Goal: Transaction & Acquisition: Purchase product/service

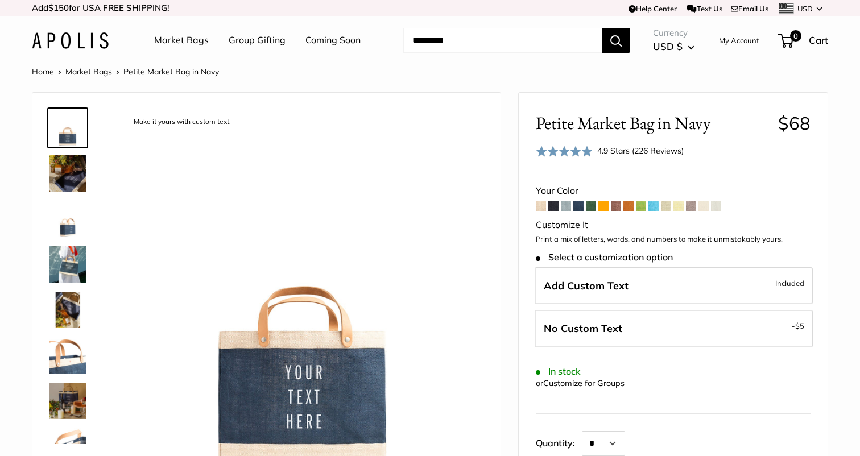
click at [91, 74] on link "Market Bags" at bounding box center [88, 72] width 47 height 10
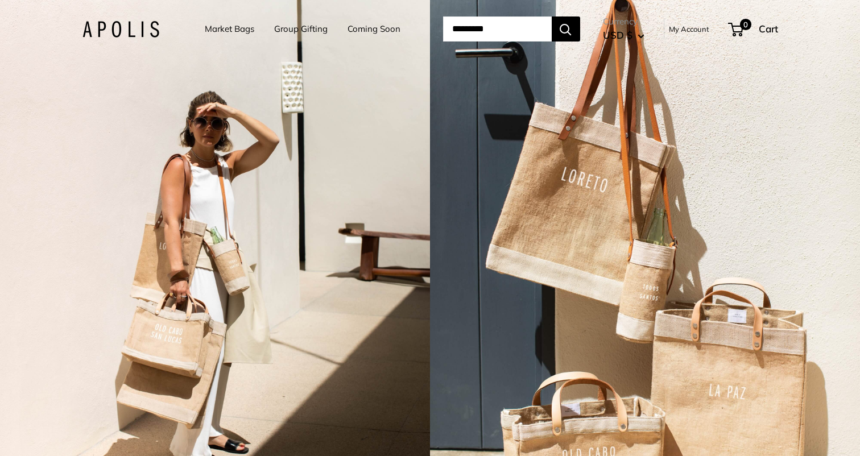
click at [283, 33] on link "Group Gifting" at bounding box center [300, 29] width 53 height 16
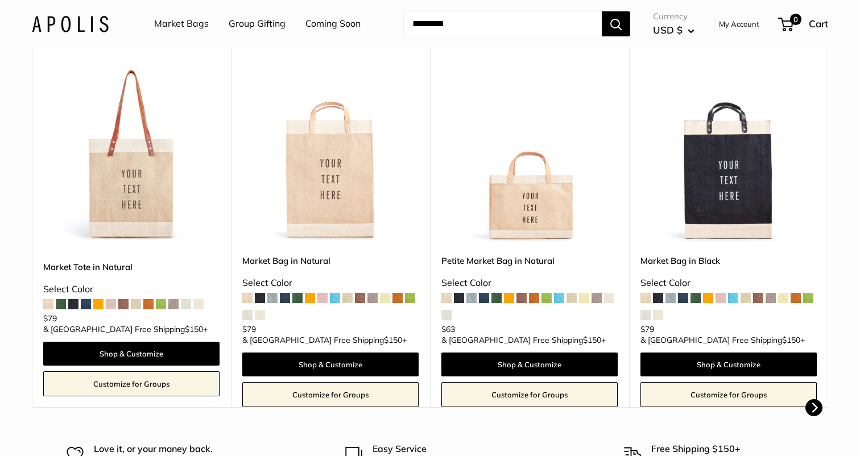
scroll to position [256, 0]
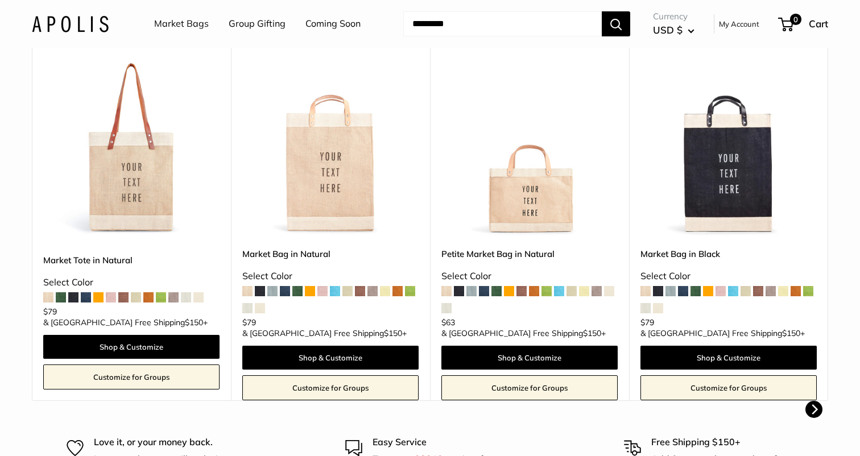
click at [410, 292] on span at bounding box center [410, 291] width 10 height 10
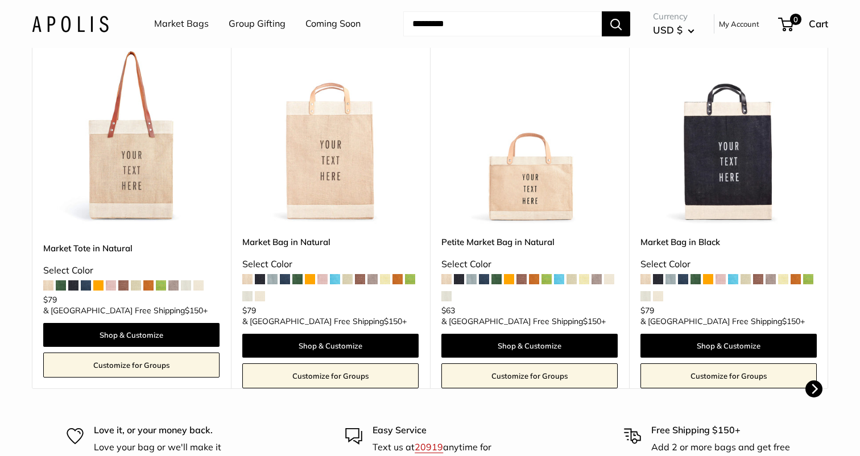
scroll to position [343, 0]
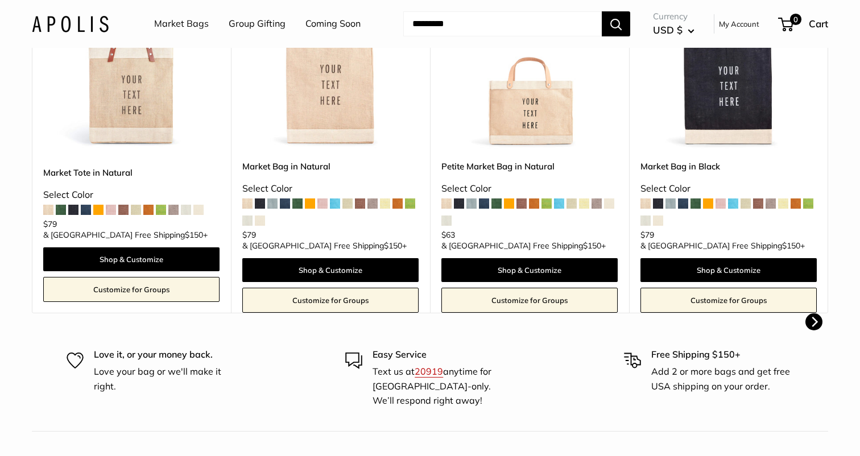
click at [548, 205] on span at bounding box center [546, 203] width 10 height 10
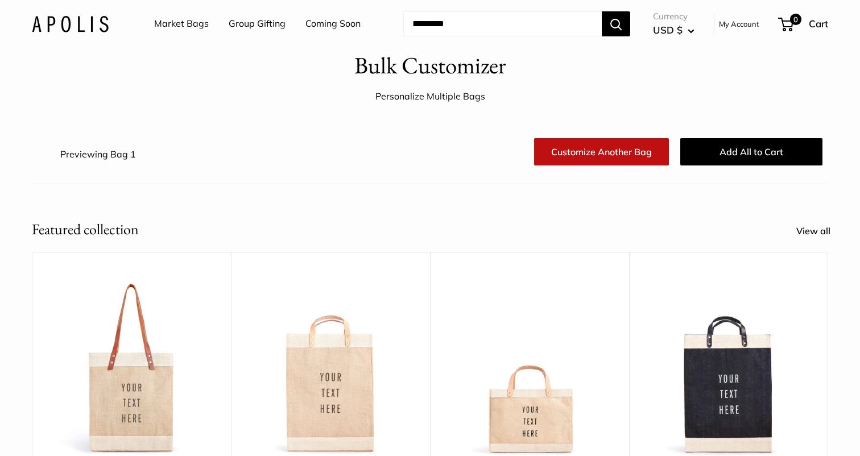
scroll to position [38, 0]
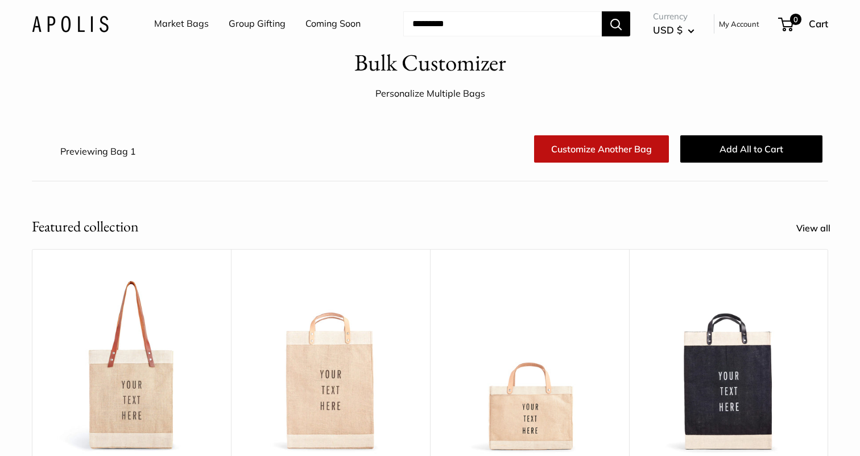
click at [603, 148] on link "Customize Another Bag" at bounding box center [601, 148] width 135 height 27
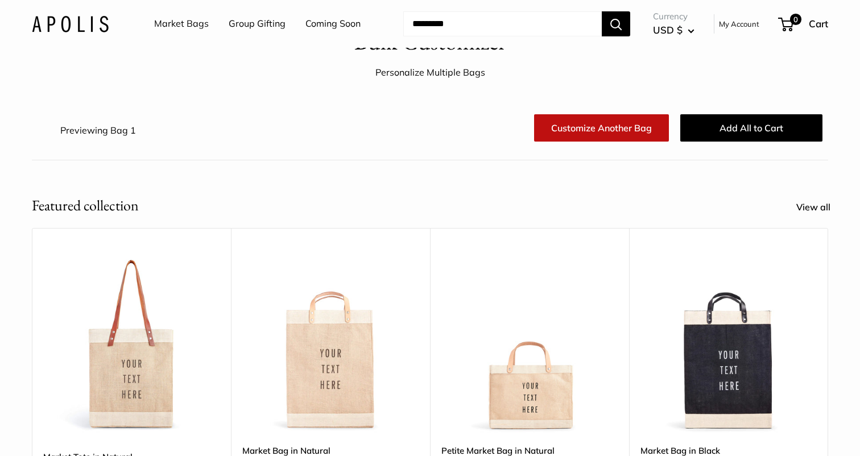
scroll to position [61, 0]
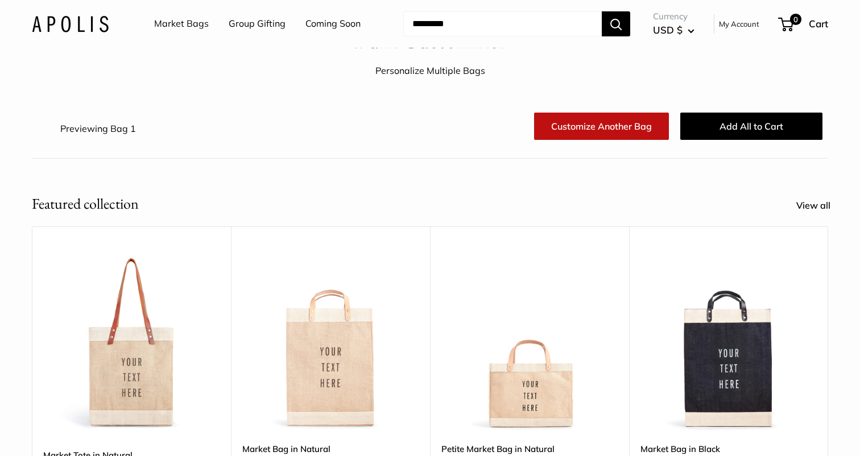
click at [575, 123] on link "Customize Another Bag" at bounding box center [601, 126] width 135 height 27
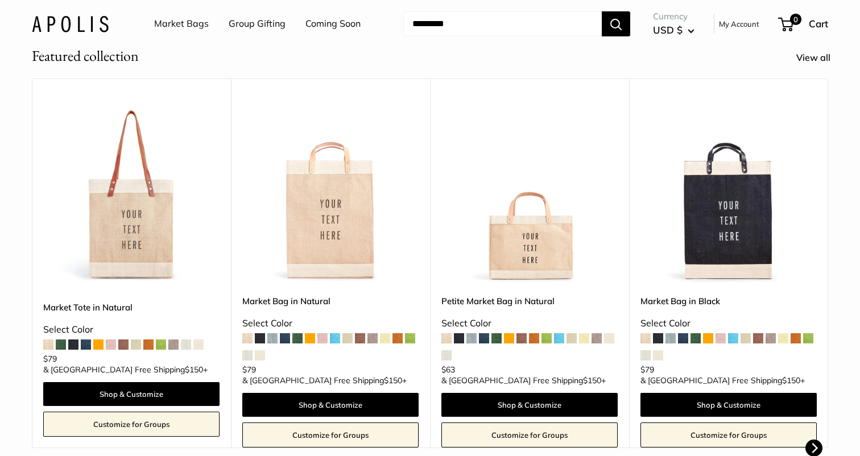
scroll to position [211, 0]
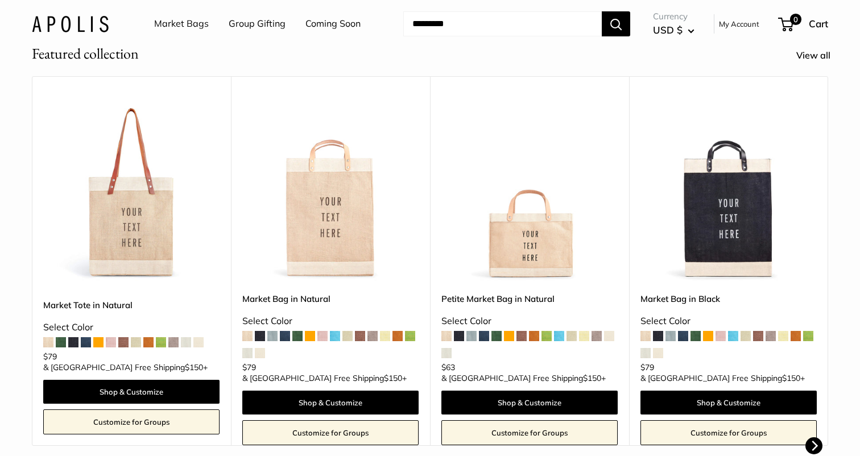
click at [814, 59] on link "View all" at bounding box center [819, 55] width 47 height 17
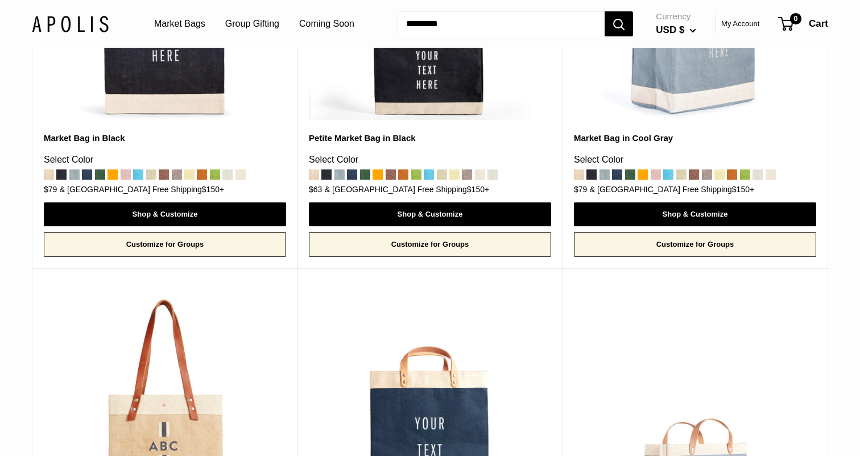
scroll to position [819, 0]
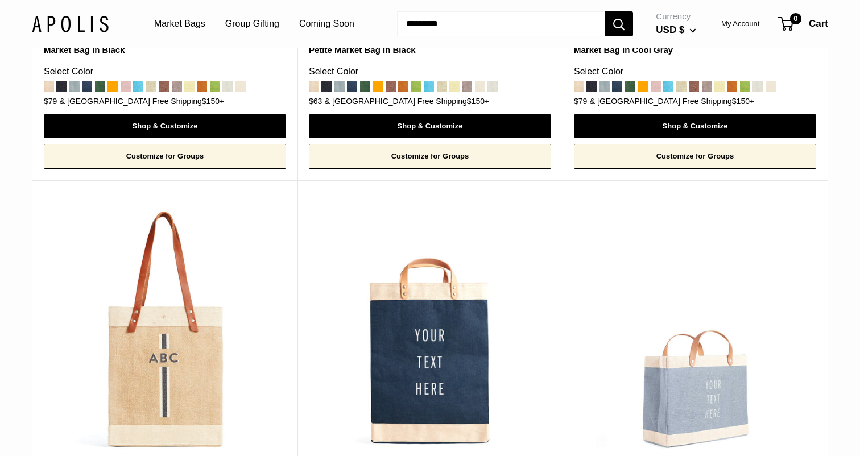
click at [442, 150] on link "Customize for Groups" at bounding box center [430, 156] width 242 height 25
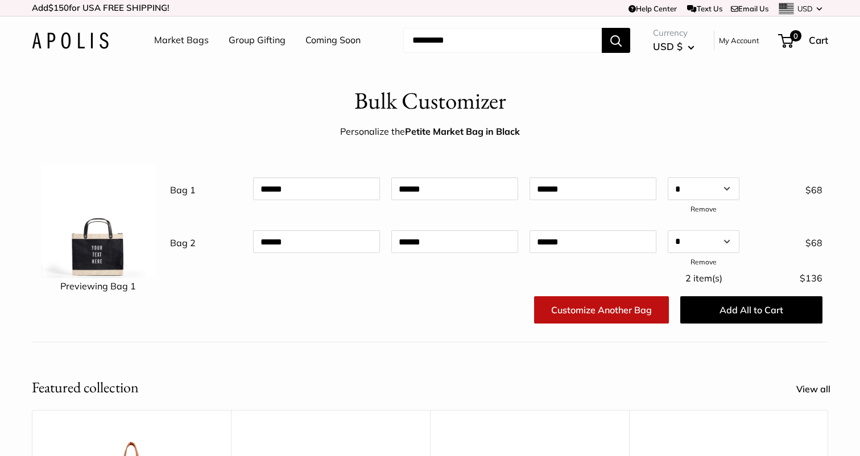
click at [372, 93] on h1 "Bulk Customizer" at bounding box center [430, 101] width 152 height 34
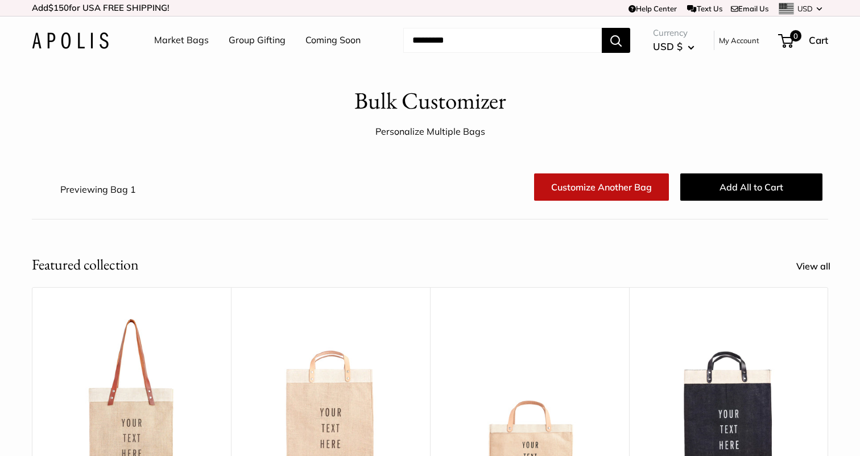
click at [408, 36] on input "Search..." at bounding box center [502, 40] width 198 height 25
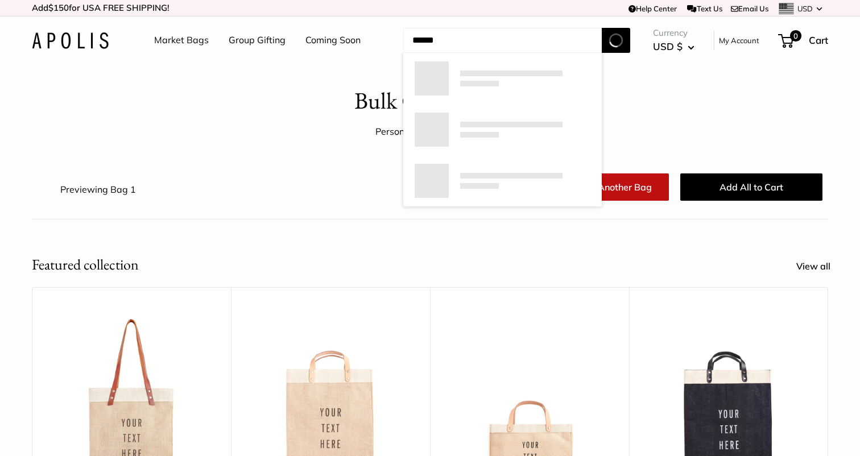
type input "******"
click at [601, 28] on button "Search" at bounding box center [615, 40] width 28 height 25
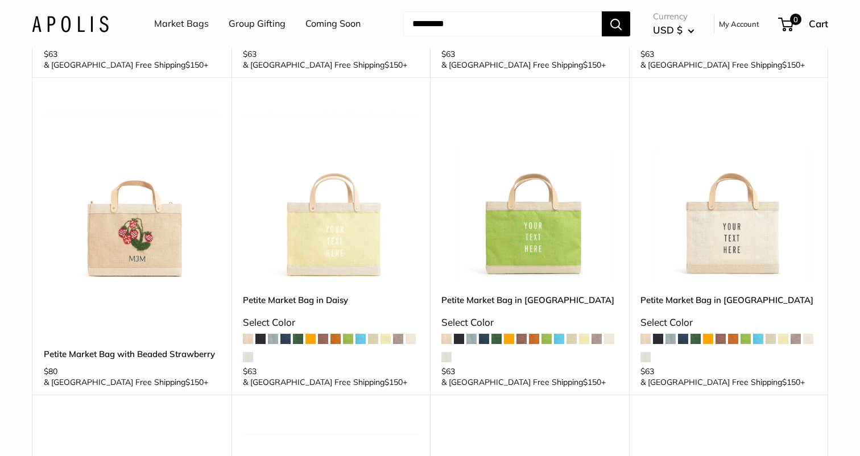
scroll to position [731, 0]
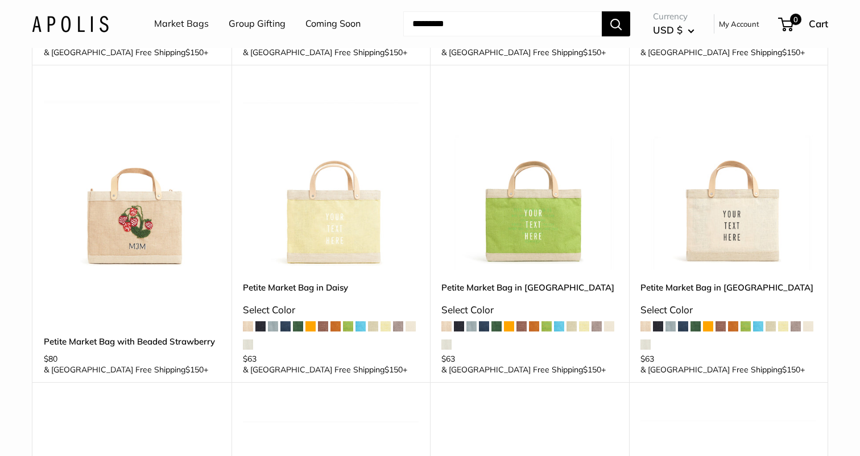
click at [0, 0] on img at bounding box center [0, 0] width 0 height 0
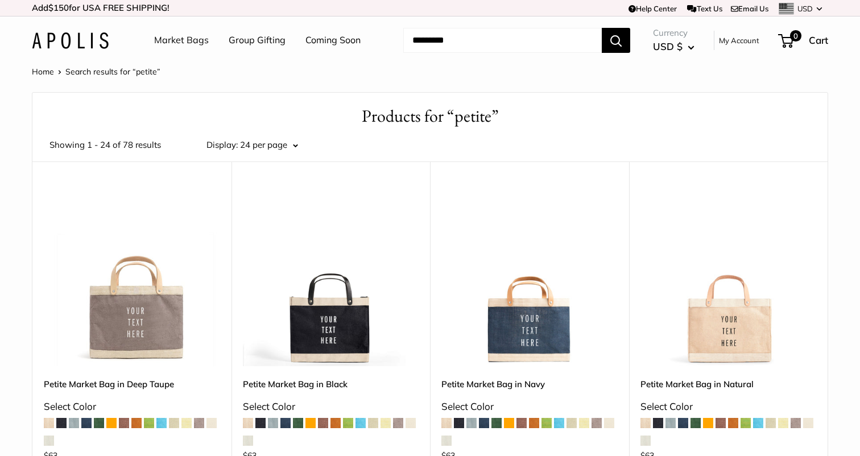
click at [202, 45] on link "Market Bags" at bounding box center [181, 40] width 55 height 17
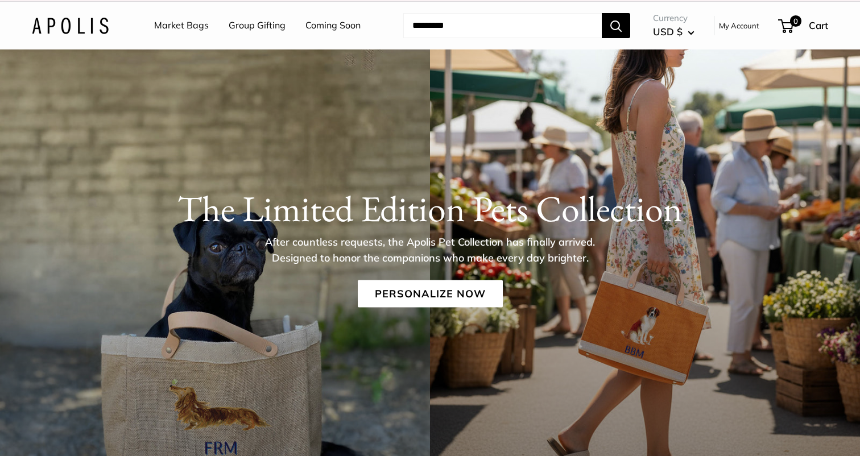
scroll to position [16, 0]
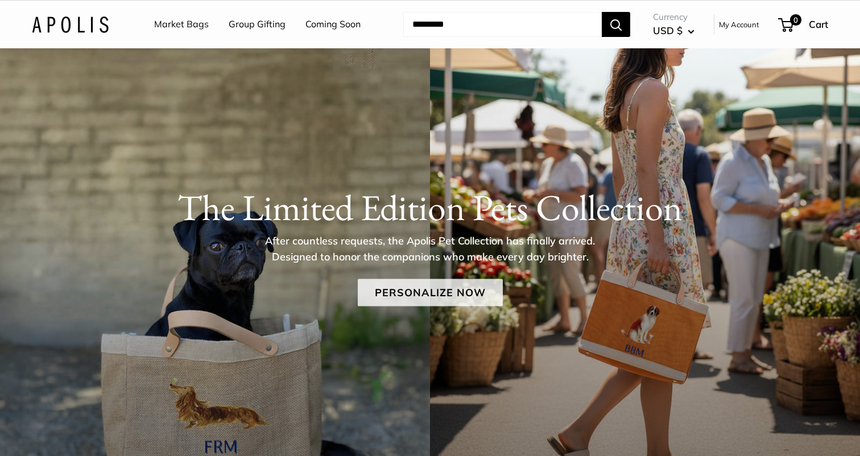
click at [394, 290] on link "Personalize Now" at bounding box center [430, 292] width 145 height 27
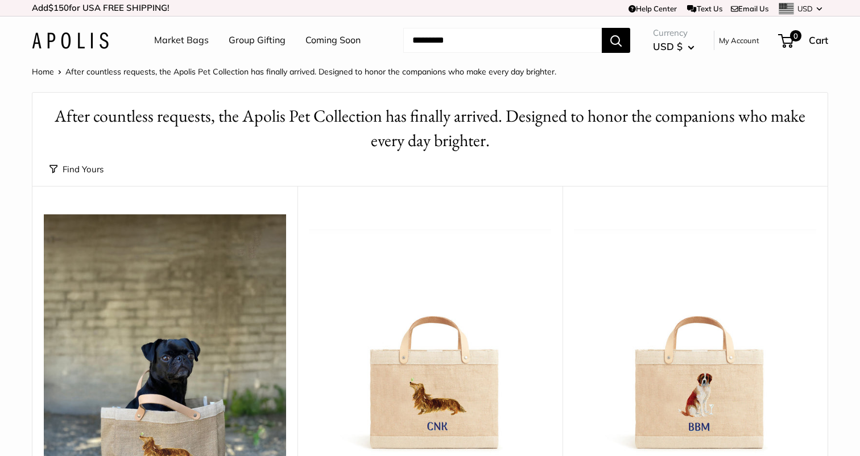
click at [88, 160] on div "Find Yours Find yours View" at bounding box center [429, 169] width 761 height 33
click at [89, 165] on button "Find Yours" at bounding box center [76, 169] width 54 height 16
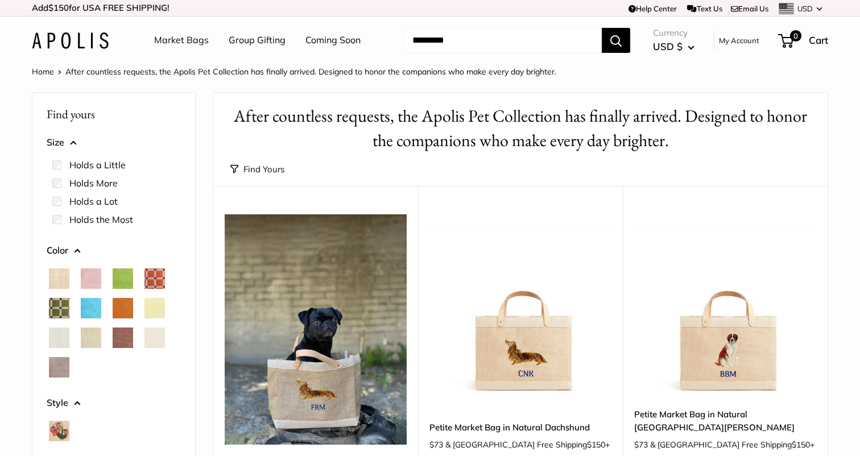
click at [123, 272] on span "Chartreuse" at bounding box center [123, 278] width 20 height 20
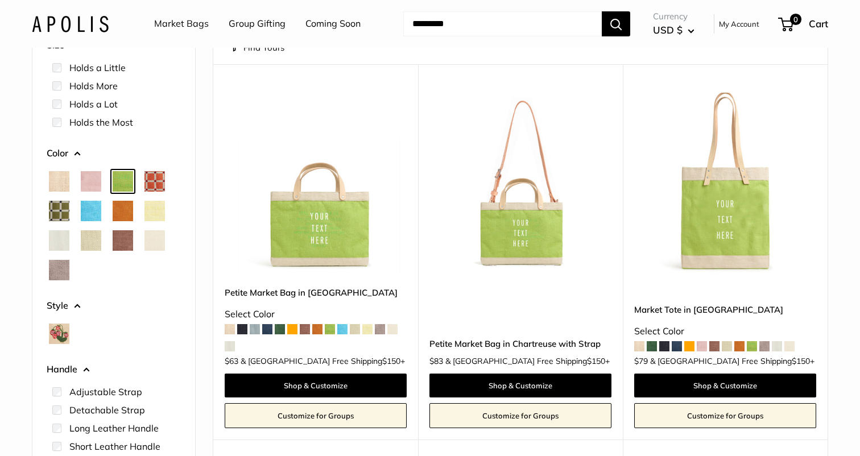
scroll to position [180, 0]
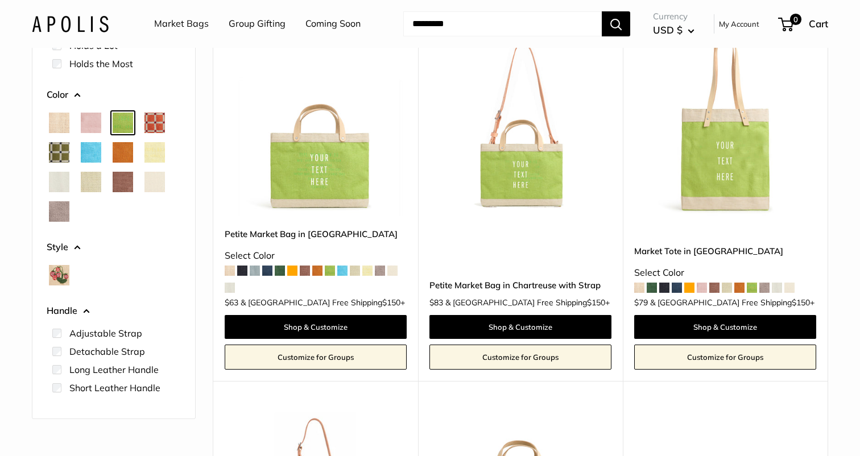
click at [302, 368] on link "Customize for Groups" at bounding box center [316, 357] width 182 height 25
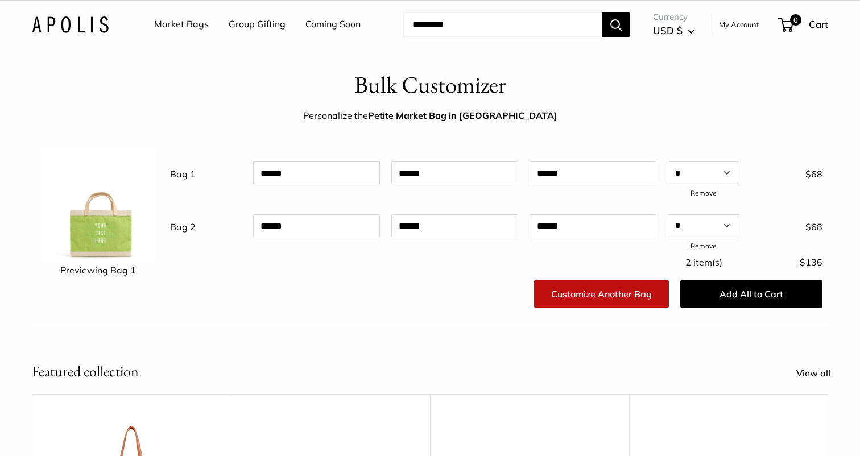
scroll to position [18, 0]
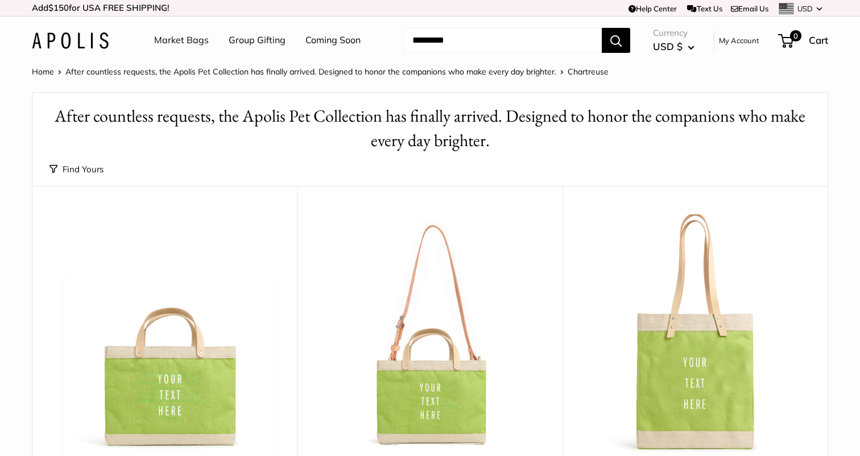
click at [60, 172] on button "Find Yours" at bounding box center [76, 169] width 54 height 16
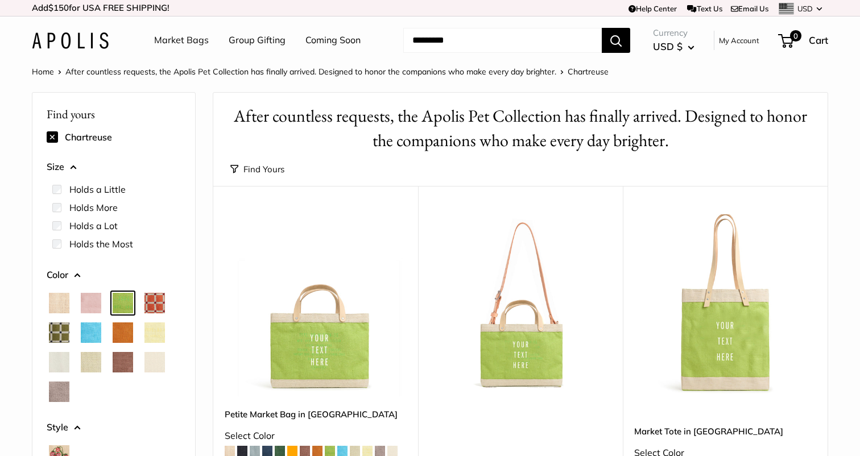
click at [159, 334] on span "Daisy" at bounding box center [154, 332] width 20 height 20
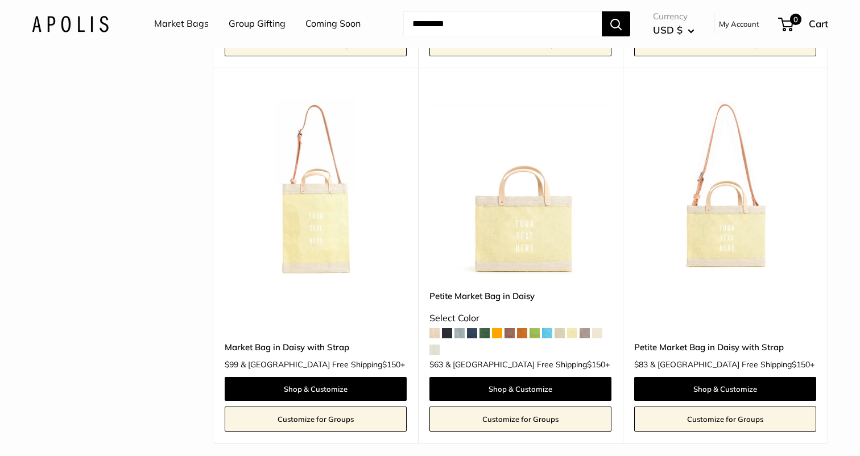
scroll to position [841, 0]
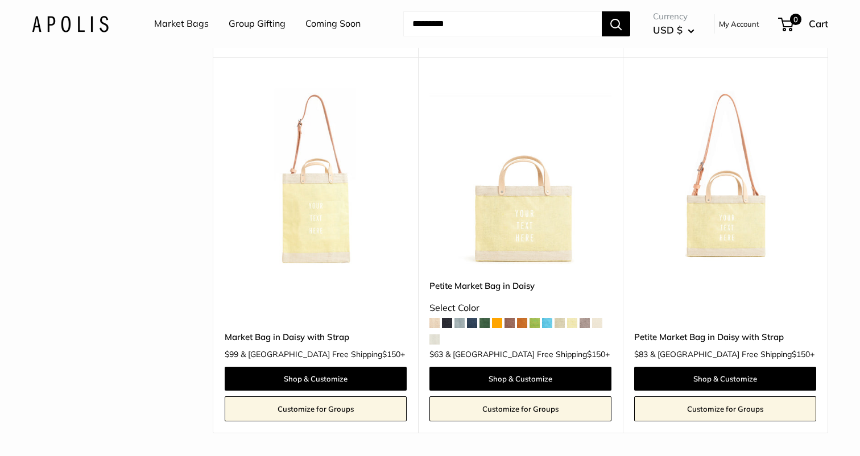
click at [509, 396] on link "Customize for Groups" at bounding box center [520, 408] width 182 height 25
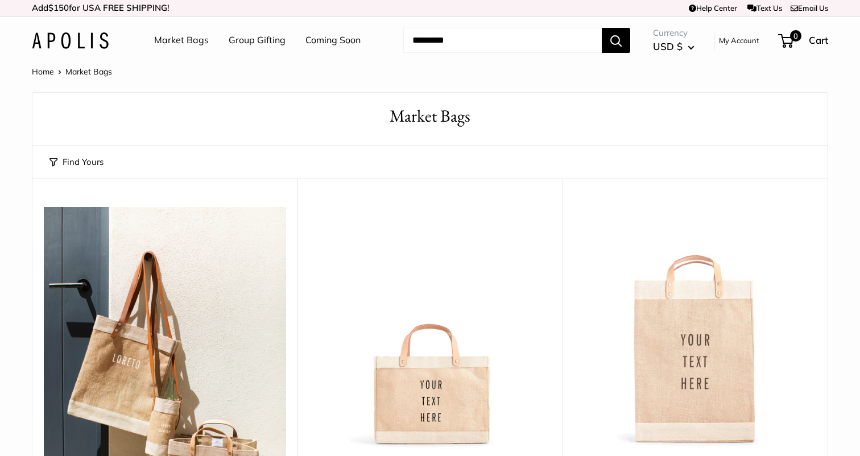
click at [73, 166] on button "Find Yours" at bounding box center [76, 162] width 54 height 16
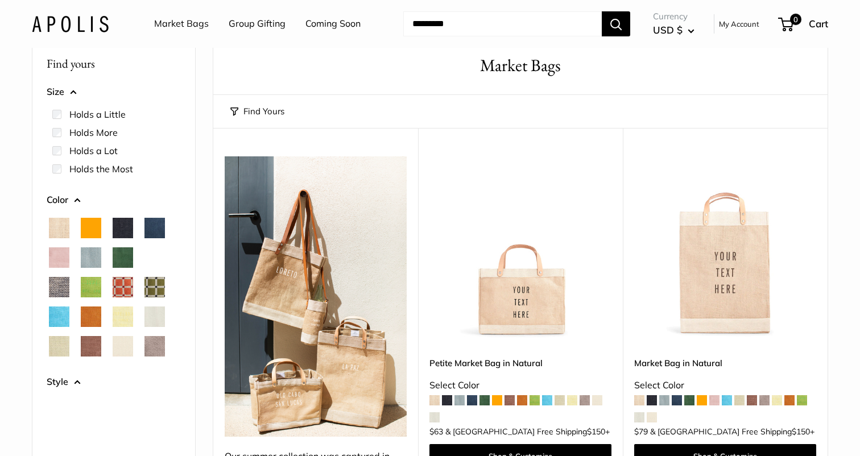
scroll to position [53, 0]
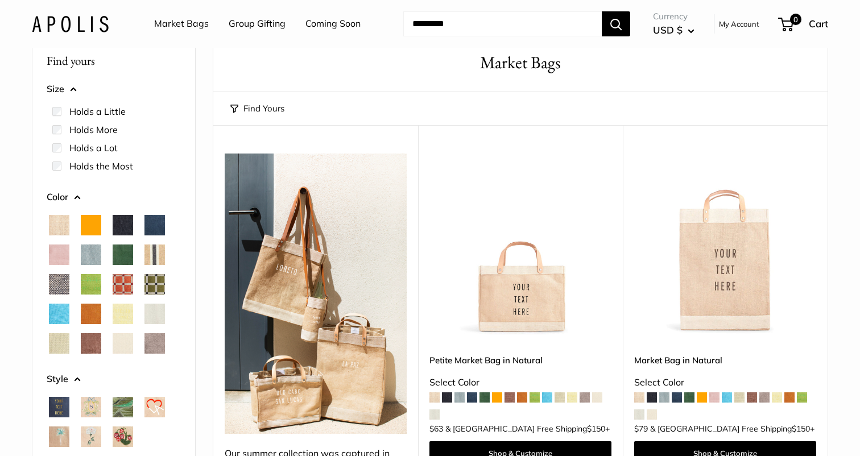
click at [49, 317] on span "Cobalt" at bounding box center [59, 314] width 20 height 20
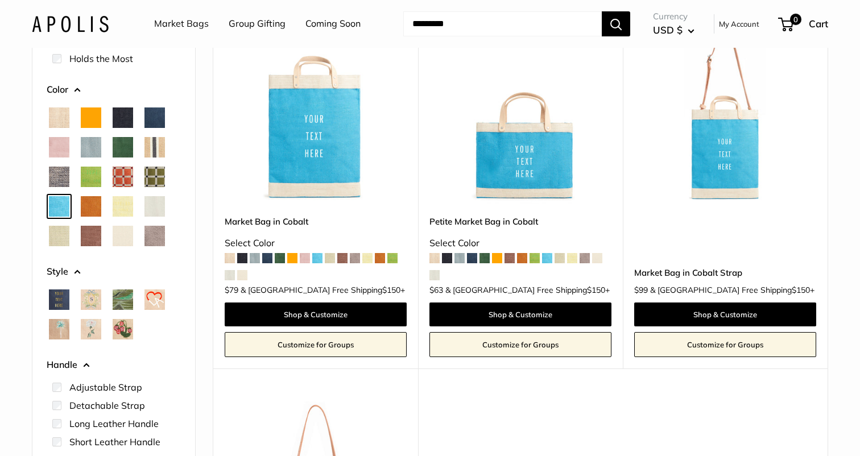
scroll to position [194, 0]
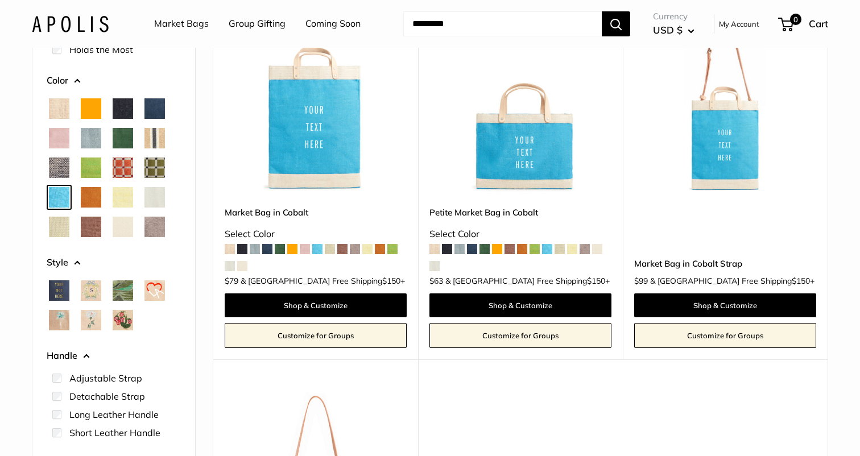
click at [530, 339] on link "Customize for Groups" at bounding box center [520, 335] width 182 height 25
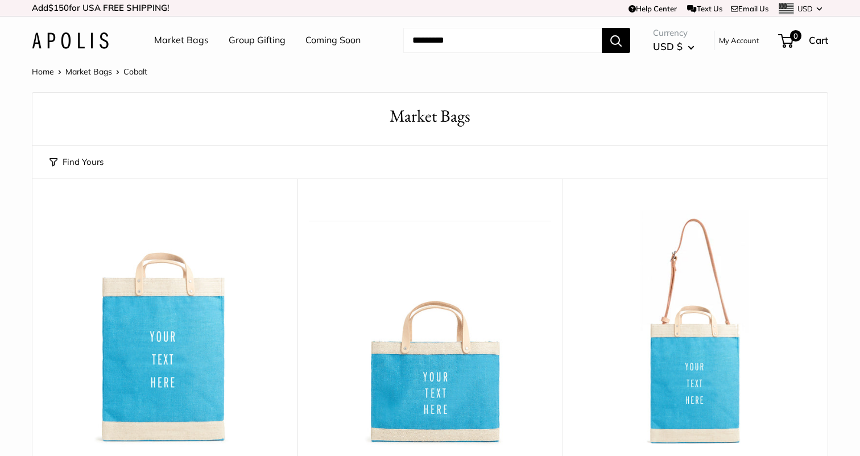
scroll to position [53, 0]
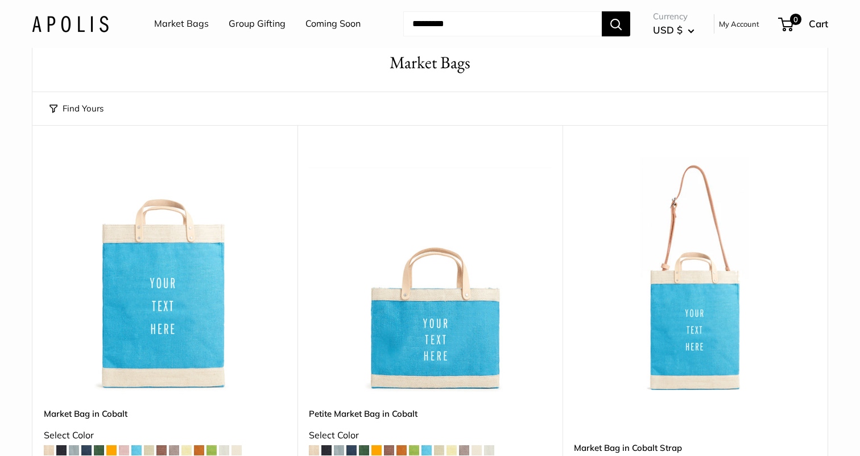
click at [64, 106] on button "Find Yours" at bounding box center [76, 109] width 54 height 16
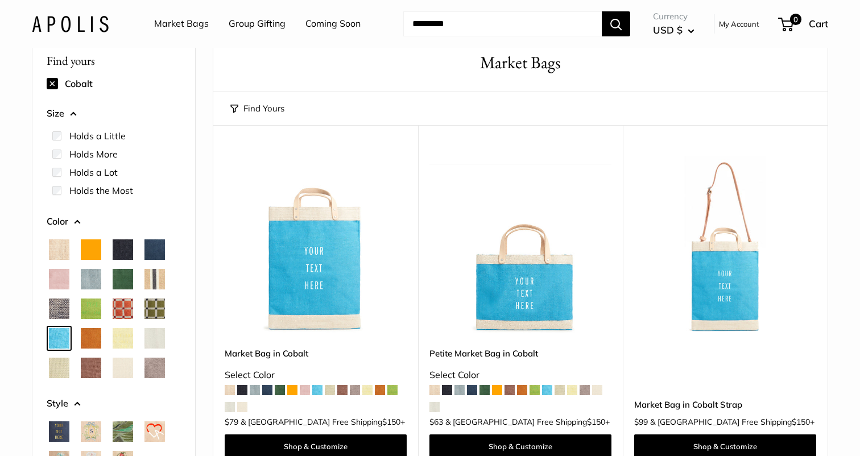
click at [90, 339] on span "Cognac" at bounding box center [91, 338] width 20 height 20
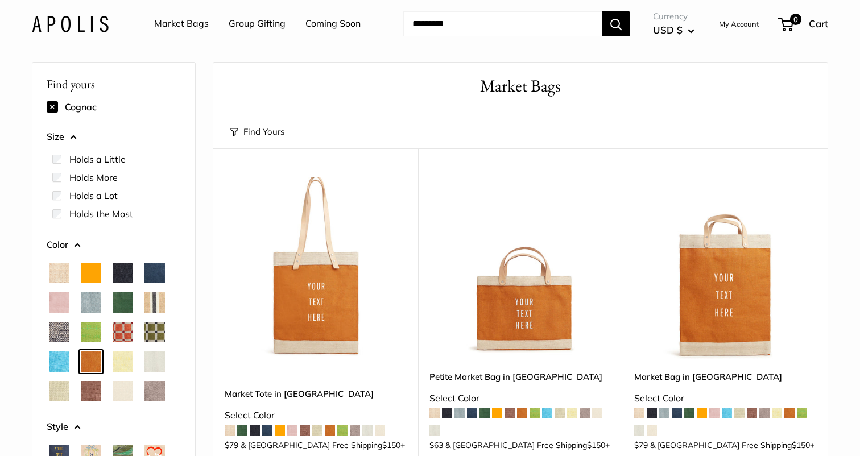
click at [0, 0] on img at bounding box center [0, 0] width 0 height 0
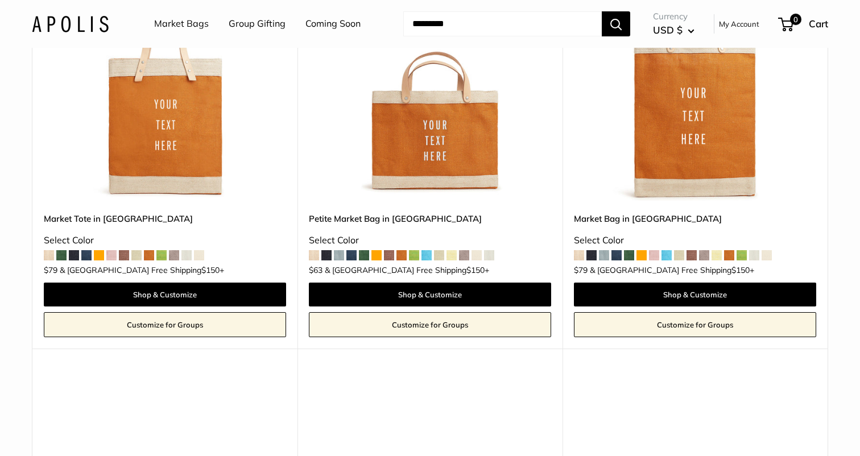
scroll to position [275, 0]
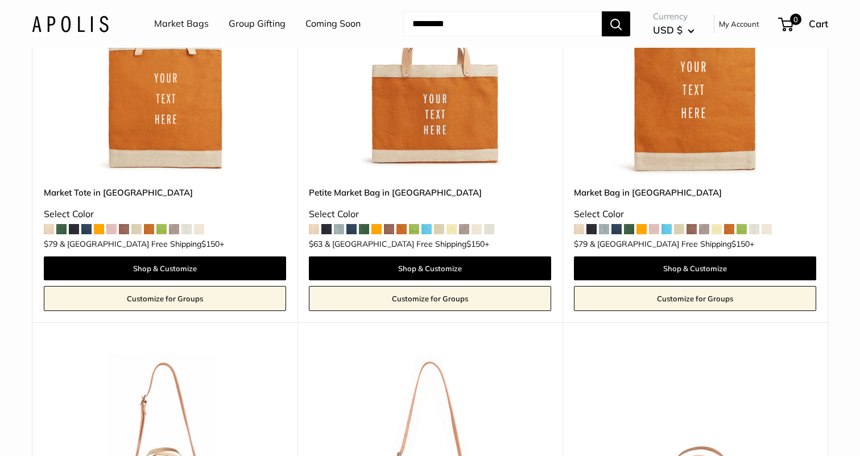
click at [446, 299] on link "Customize for Groups" at bounding box center [430, 298] width 242 height 25
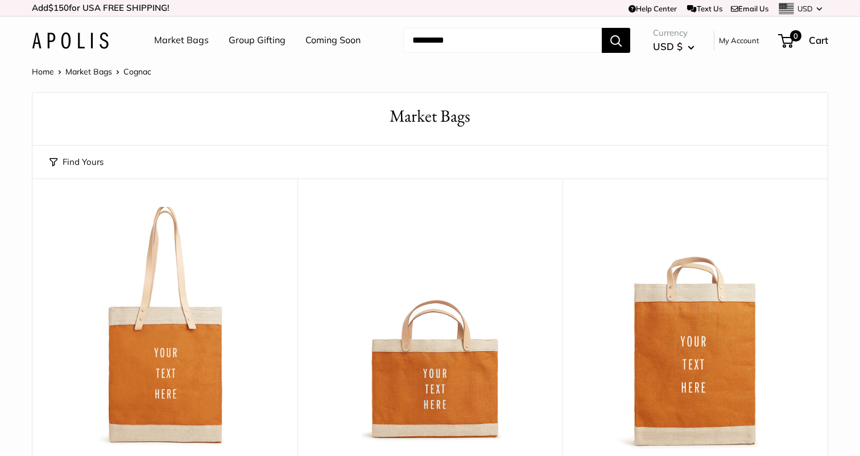
click at [83, 162] on button "Find Yours" at bounding box center [76, 162] width 54 height 16
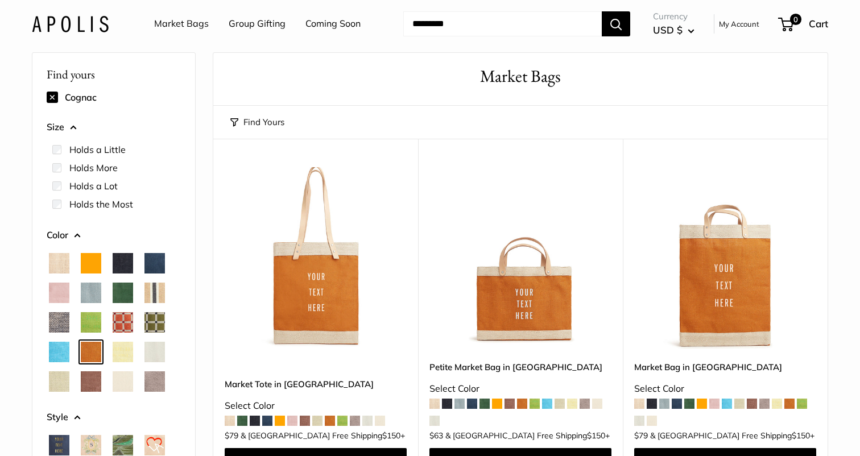
scroll to position [42, 0]
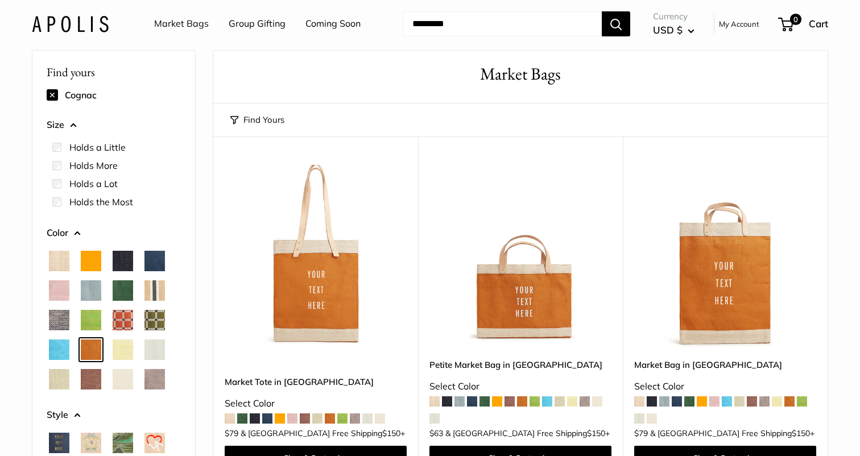
click at [96, 376] on span "Mustang" at bounding box center [91, 379] width 20 height 20
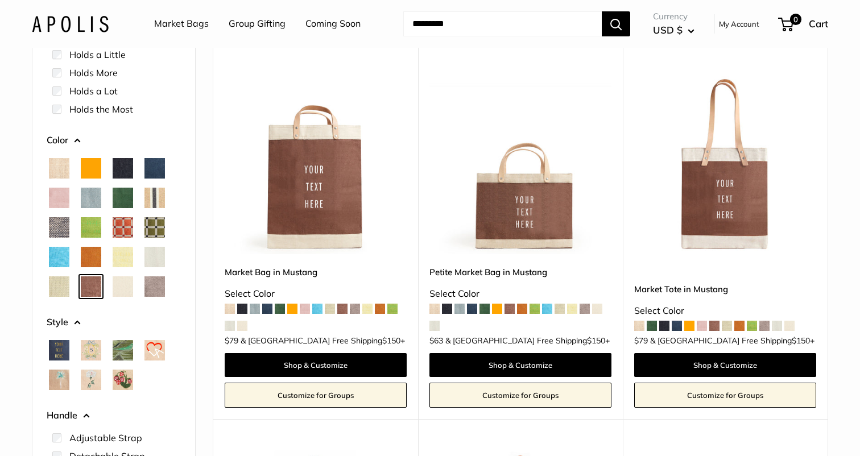
scroll to position [166, 0]
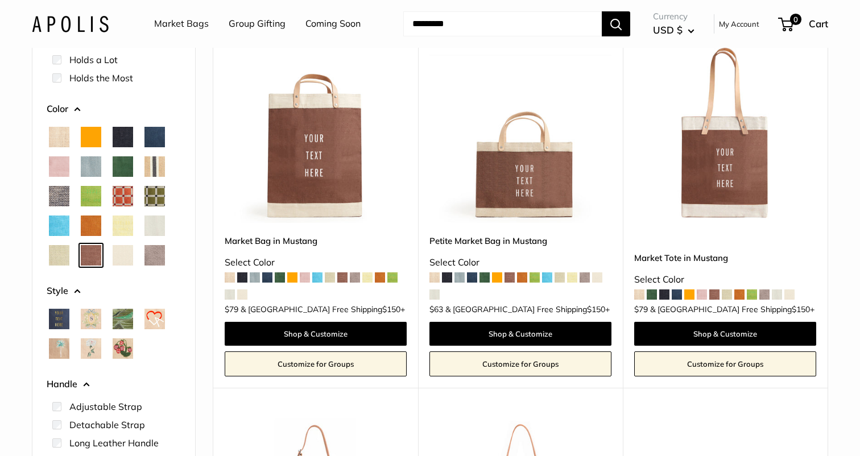
click at [495, 364] on link "Customize for Groups" at bounding box center [520, 363] width 182 height 25
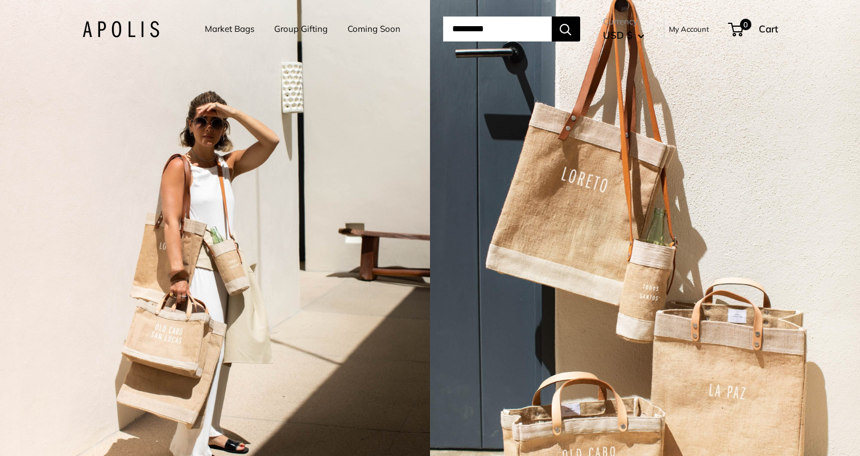
click at [277, 30] on link "Group Gifting" at bounding box center [300, 29] width 53 height 16
